Goal: Information Seeking & Learning: Check status

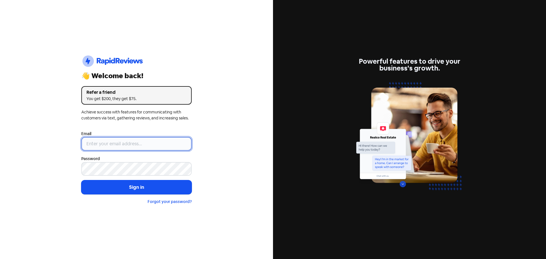
click at [128, 149] on input "email" at bounding box center [136, 144] width 110 height 14
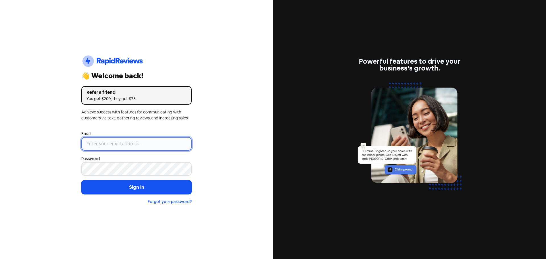
type input "[EMAIL_ADDRESS][DOMAIN_NAME]"
click at [81, 180] on button "Sign in" at bounding box center [136, 187] width 110 height 14
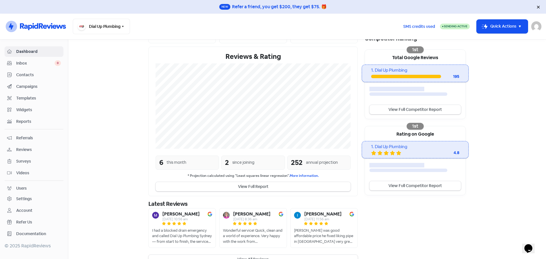
scroll to position [104, 0]
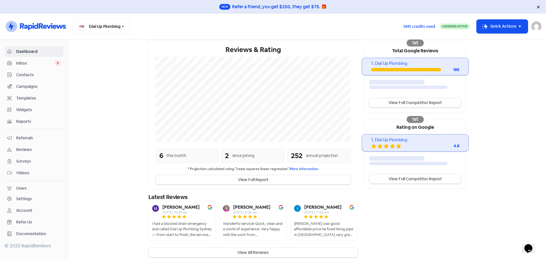
click at [243, 153] on div "since joining" at bounding box center [243, 156] width 22 height 6
click at [249, 175] on button "View Full Report" at bounding box center [253, 179] width 195 height 9
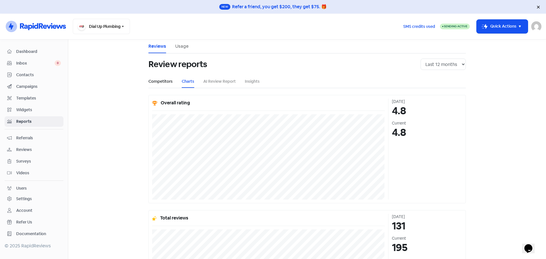
click at [153, 82] on link "Competitors" at bounding box center [160, 82] width 24 height 6
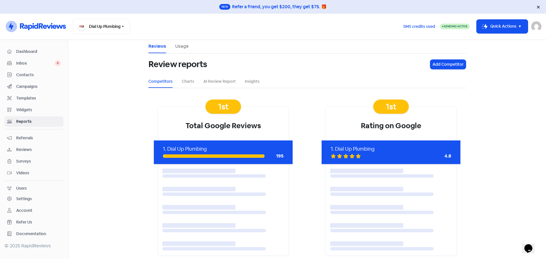
click at [176, 44] on link "Usage" at bounding box center [181, 46] width 13 height 7
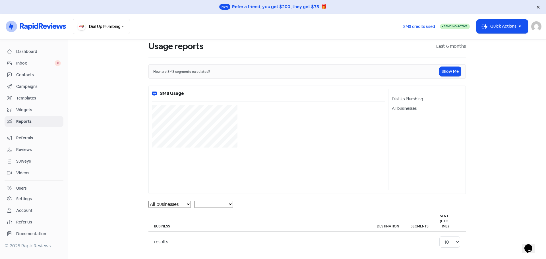
select select "[object Object]"
